Goal: Information Seeking & Learning: Check status

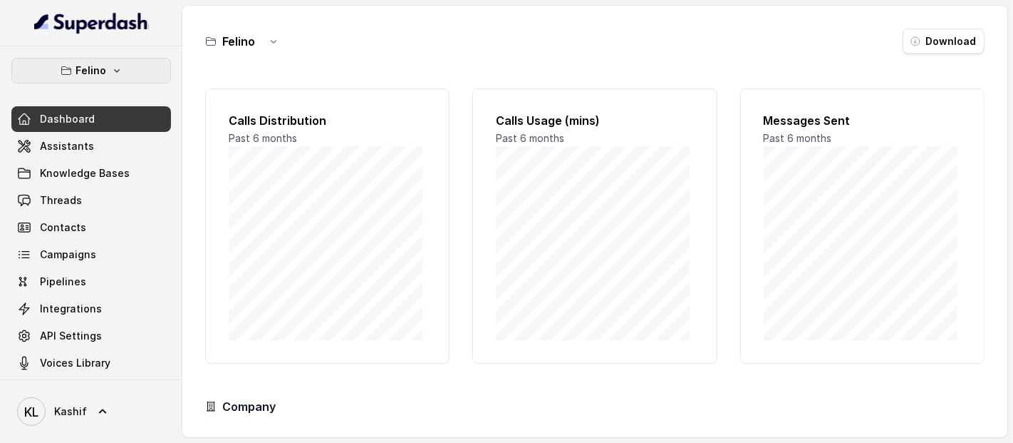
click at [95, 70] on p "Felino" at bounding box center [91, 70] width 31 height 17
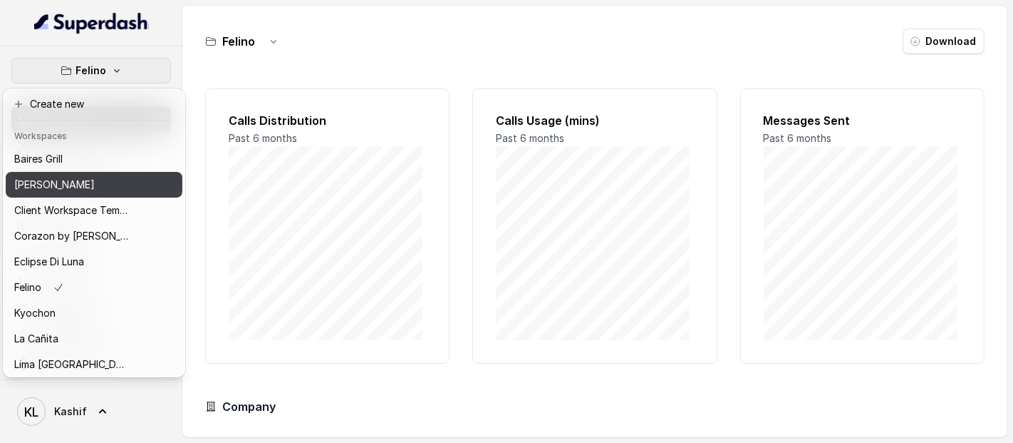
click at [107, 188] on div "[PERSON_NAME]" at bounding box center [71, 184] width 114 height 17
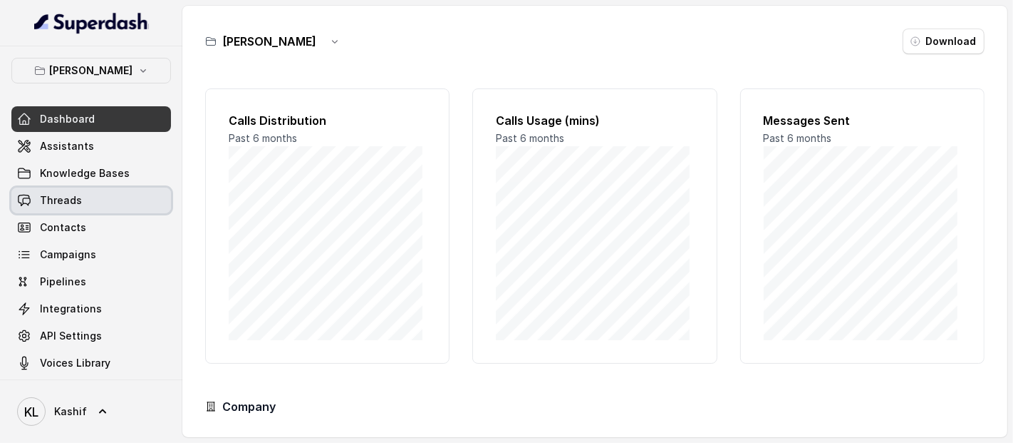
click at [107, 195] on link "Threads" at bounding box center [91, 200] width 160 height 26
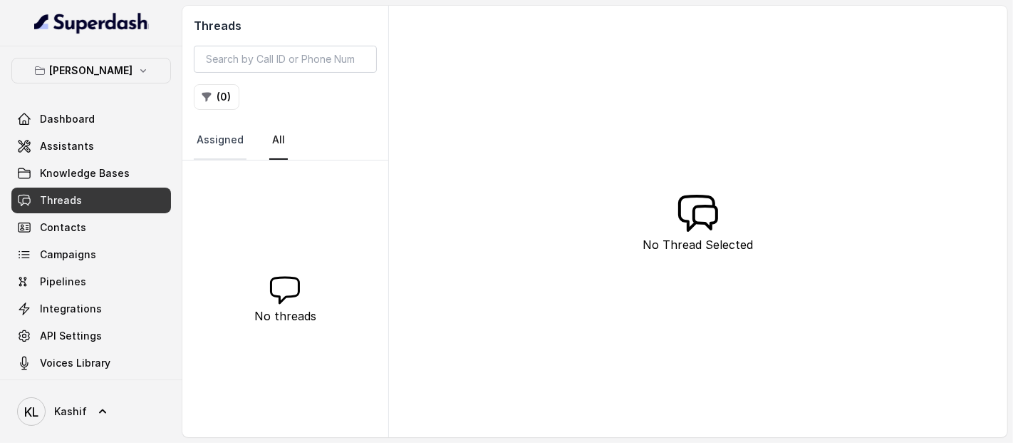
click at [226, 137] on link "Assigned" at bounding box center [220, 140] width 53 height 38
click at [123, 65] on button "[PERSON_NAME]" at bounding box center [91, 71] width 160 height 26
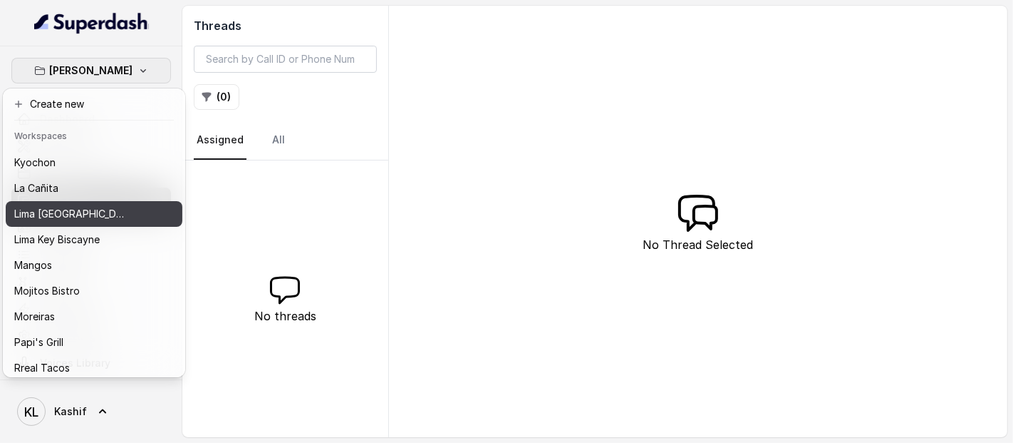
scroll to position [219, 0]
